Goal: Task Accomplishment & Management: Manage account settings

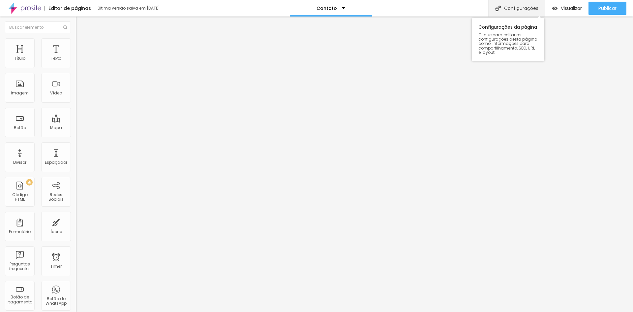
click at [510, 9] on div "Configurações" at bounding box center [517, 8] width 57 height 16
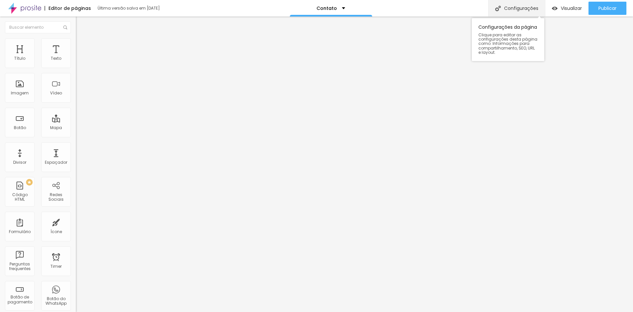
click at [533, 11] on div "Configurações" at bounding box center [517, 8] width 57 height 16
